Goal: Navigation & Orientation: Go to known website

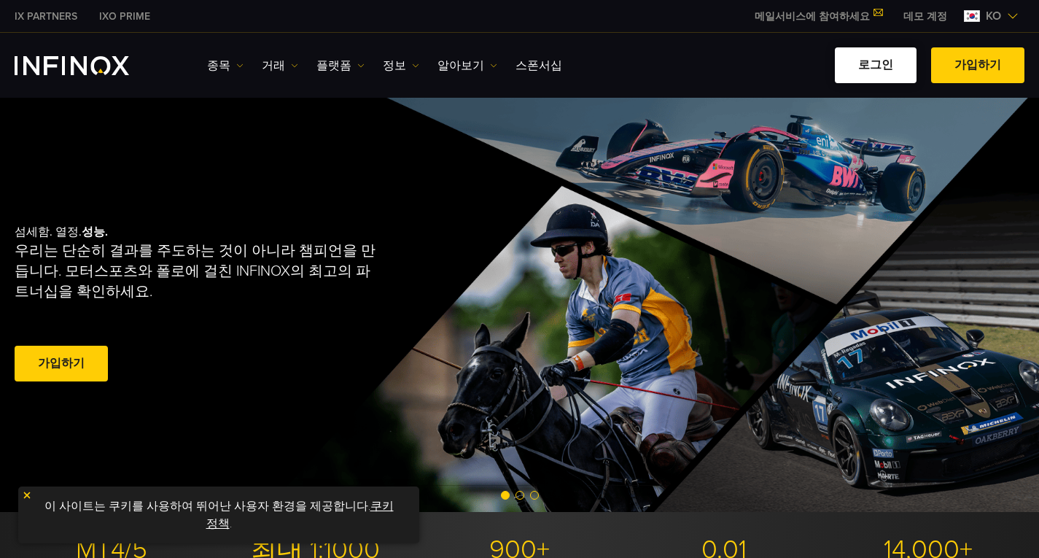
click at [876, 66] on link "로그인" at bounding box center [876, 65] width 82 height 36
